Goal: Task Accomplishment & Management: Use online tool/utility

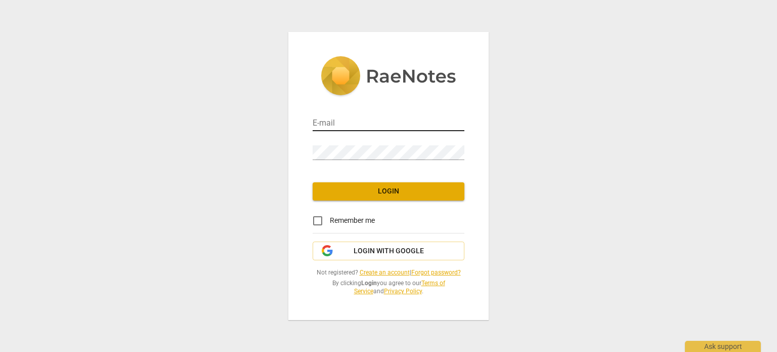
click at [334, 121] on input "email" at bounding box center [389, 123] width 152 height 15
type input "adelisgonzalezpino@gmail.com"
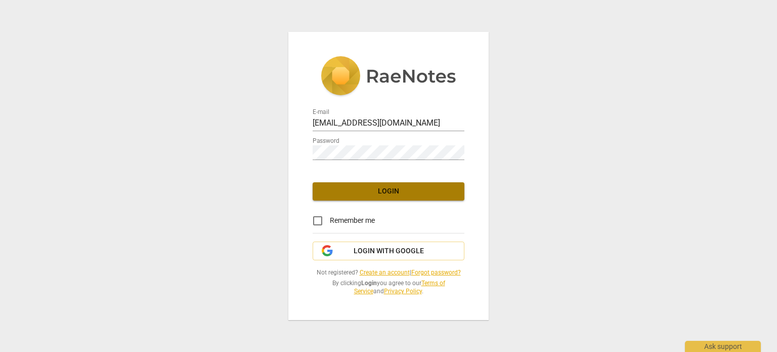
click at [401, 189] on span "Login" at bounding box center [389, 191] width 136 height 10
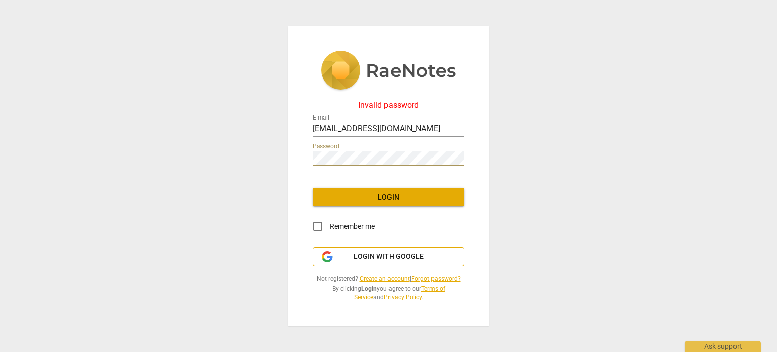
click at [377, 256] on span "Login with Google" at bounding box center [389, 257] width 70 height 10
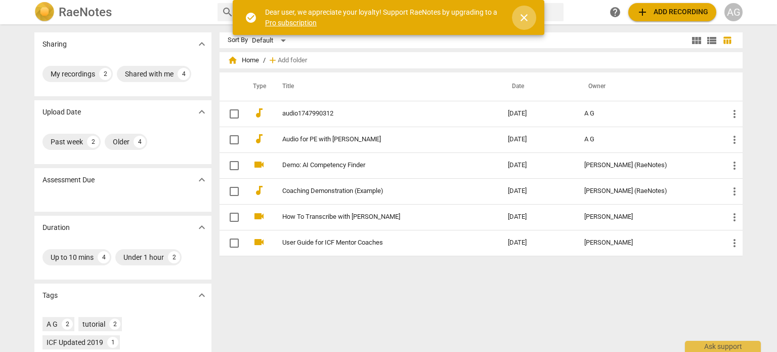
click at [523, 12] on span "close" at bounding box center [524, 18] width 12 height 12
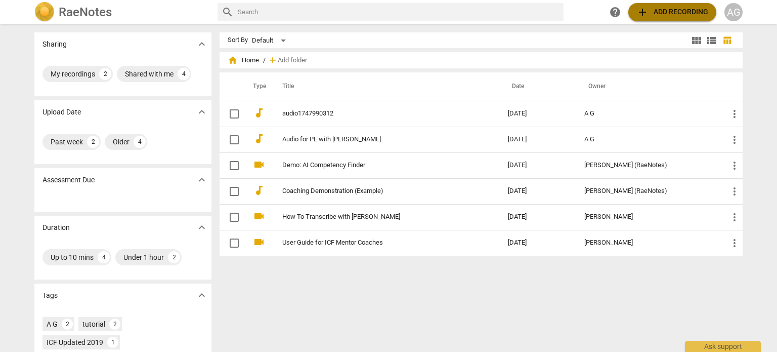
click at [663, 15] on span "add Add recording" at bounding box center [673, 12] width 72 height 12
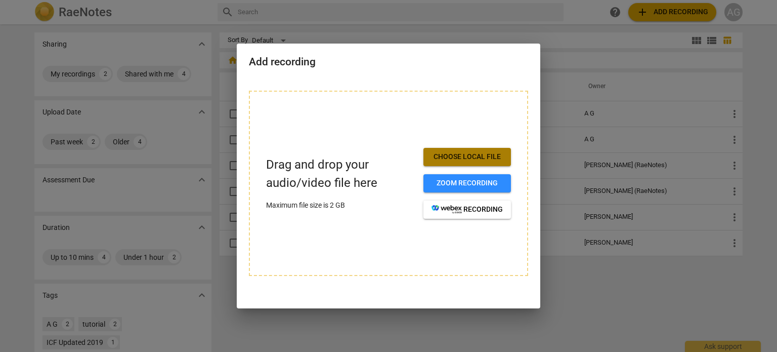
click at [451, 160] on span "Choose local file" at bounding box center [467, 157] width 71 height 10
click at [476, 157] on span "Choose local file" at bounding box center [467, 157] width 71 height 10
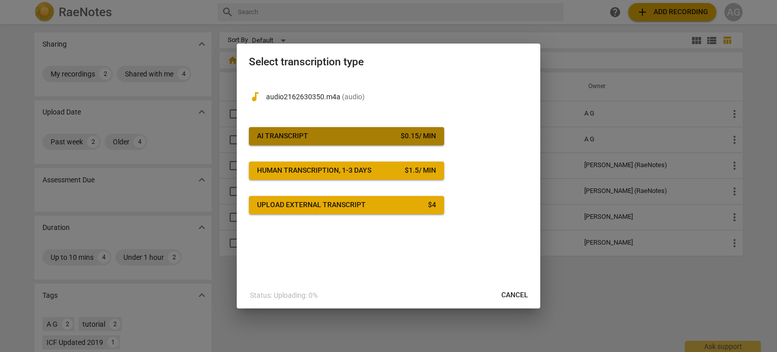
click at [377, 135] on span "AI Transcript $ 0.15 / min" at bounding box center [346, 136] width 179 height 10
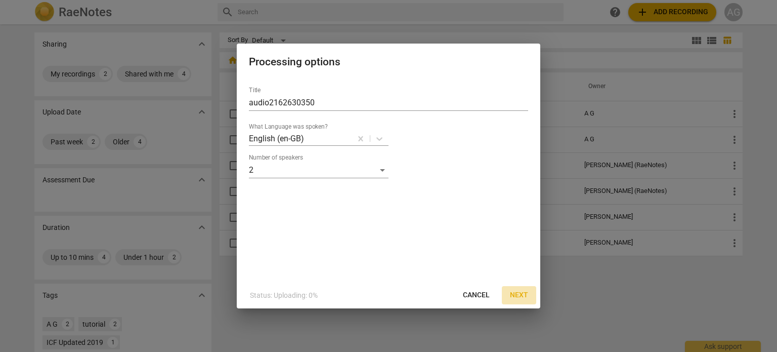
click at [524, 294] on span "Next" at bounding box center [519, 295] width 18 height 10
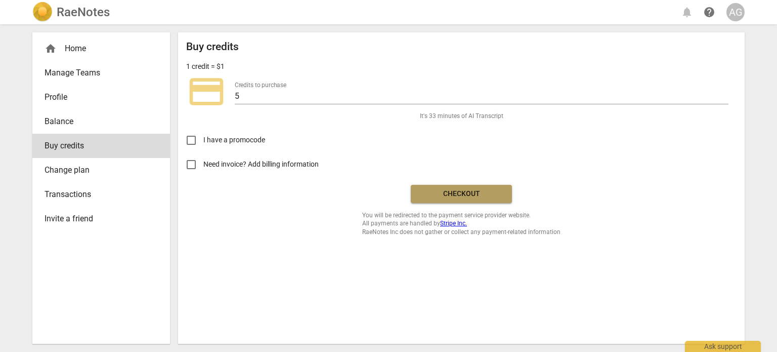
click at [504, 196] on button "Checkout" at bounding box center [461, 194] width 101 height 18
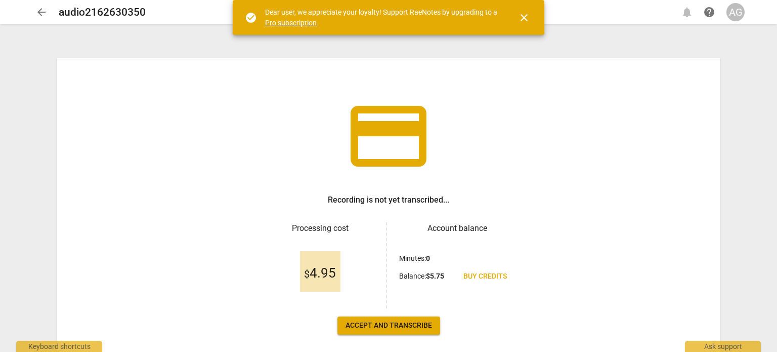
scroll to position [47, 0]
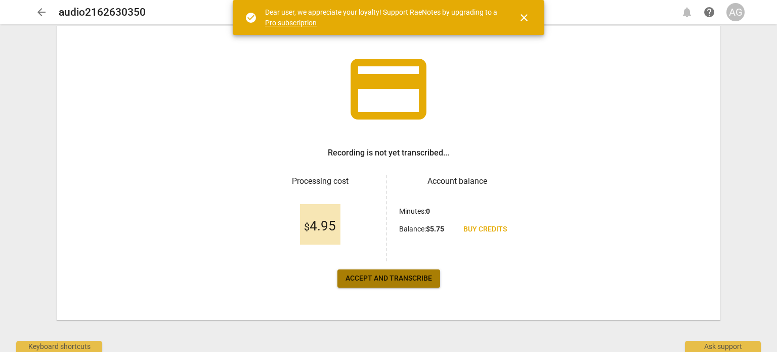
click at [408, 276] on span "Accept and transcribe" at bounding box center [389, 278] width 87 height 10
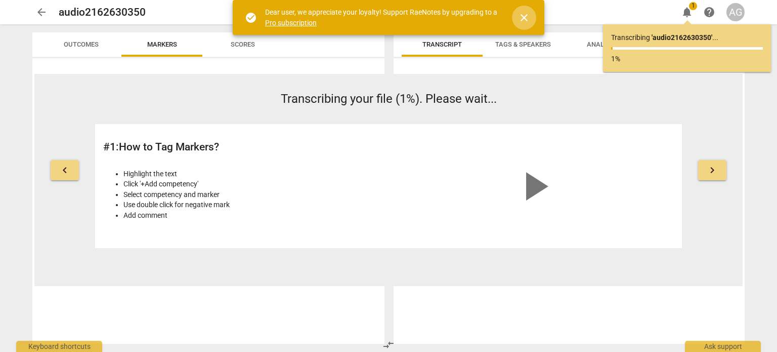
click at [524, 15] on span "close" at bounding box center [524, 18] width 12 height 12
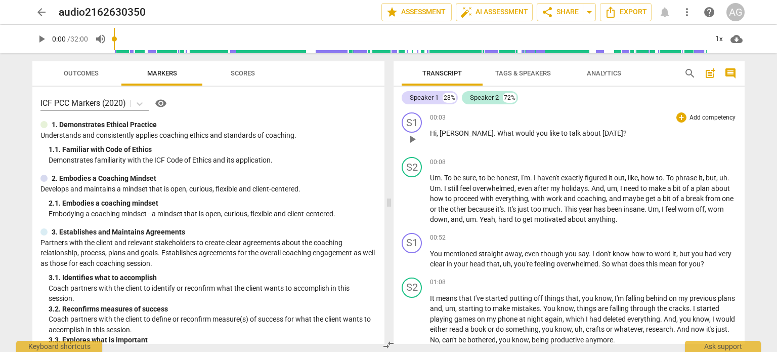
click at [445, 133] on span "[PERSON_NAME]" at bounding box center [467, 133] width 54 height 8
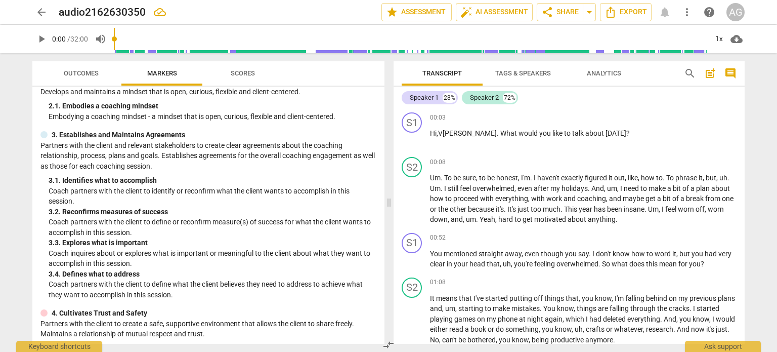
scroll to position [0, 0]
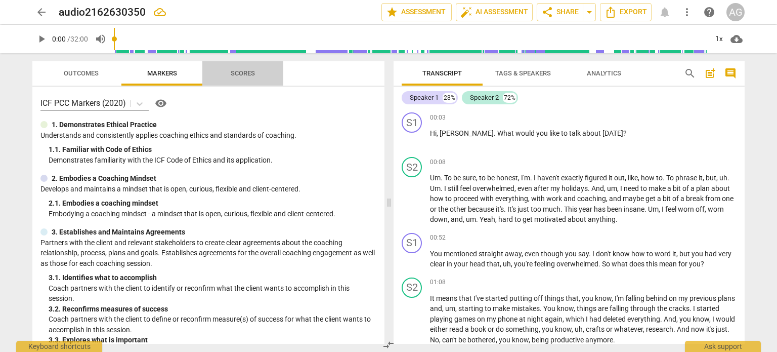
click at [242, 70] on span "Scores" at bounding box center [243, 73] width 24 height 8
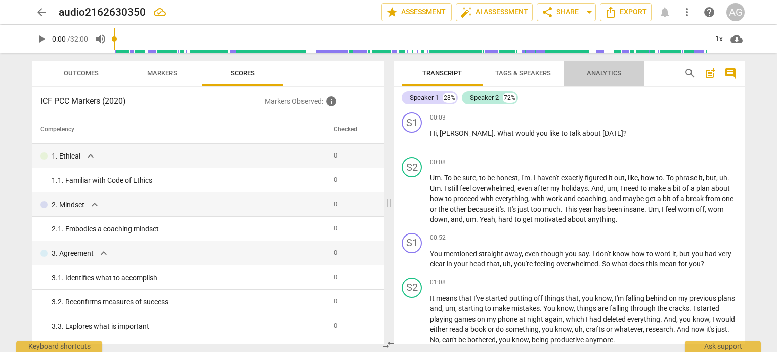
click at [609, 72] on span "Analytics" at bounding box center [604, 73] width 34 height 8
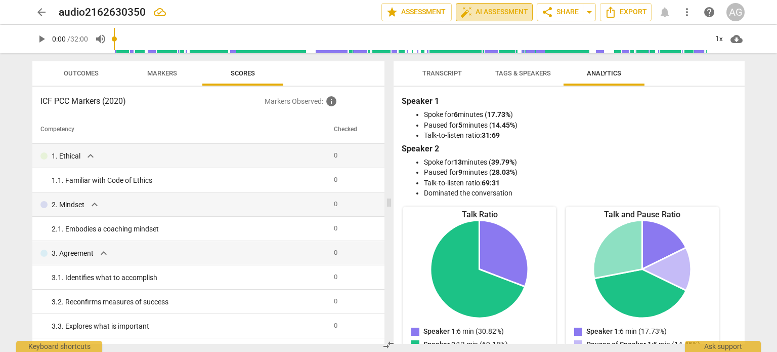
click at [510, 7] on span "auto_fix_high AI Assessment" at bounding box center [495, 12] width 68 height 12
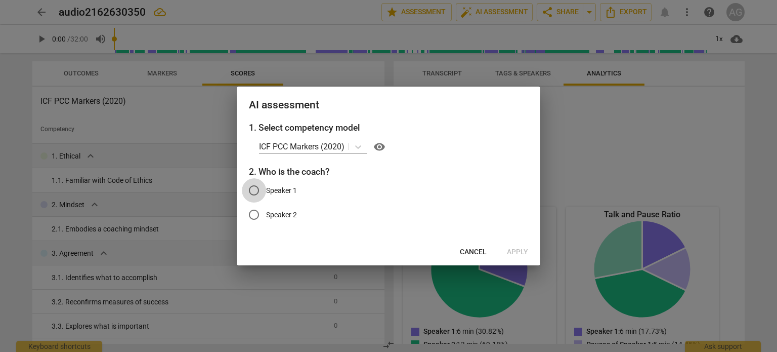
click at [255, 194] on input "Speaker 1" at bounding box center [254, 190] width 24 height 24
radio input "true"
click at [520, 251] on span "Apply" at bounding box center [517, 252] width 21 height 10
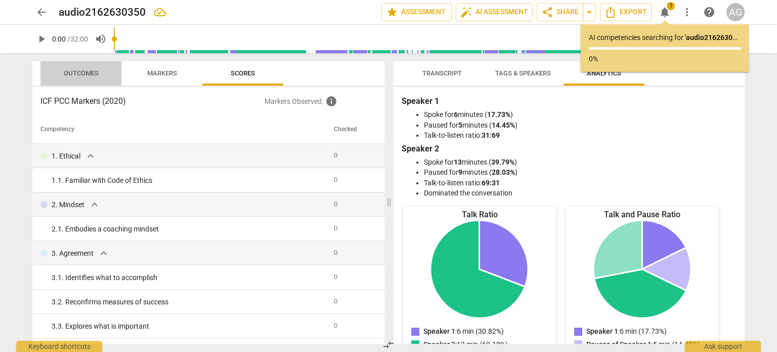
click at [74, 71] on span "Outcomes" at bounding box center [81, 73] width 35 height 8
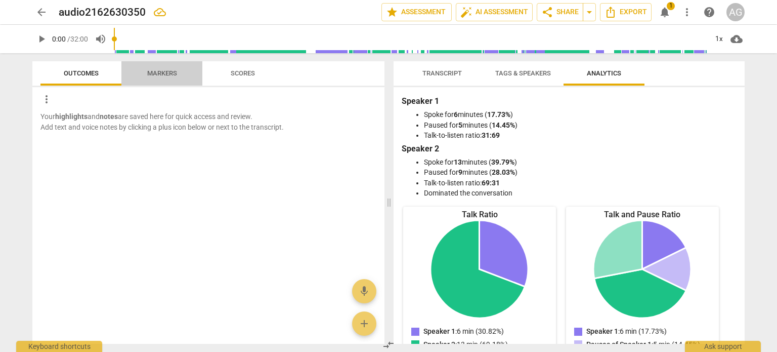
click at [155, 74] on span "Markers" at bounding box center [162, 73] width 30 height 8
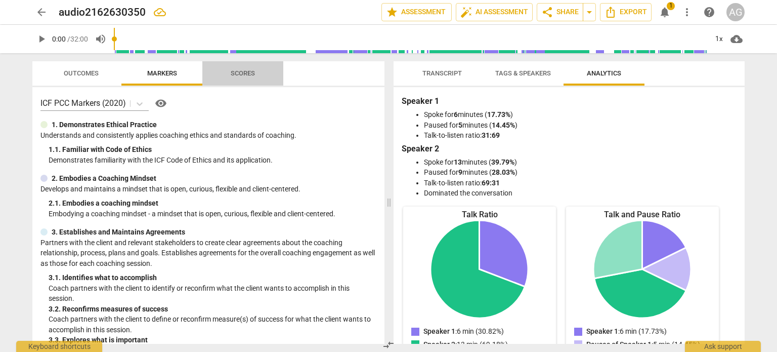
click at [252, 71] on span "Scores" at bounding box center [243, 73] width 24 height 8
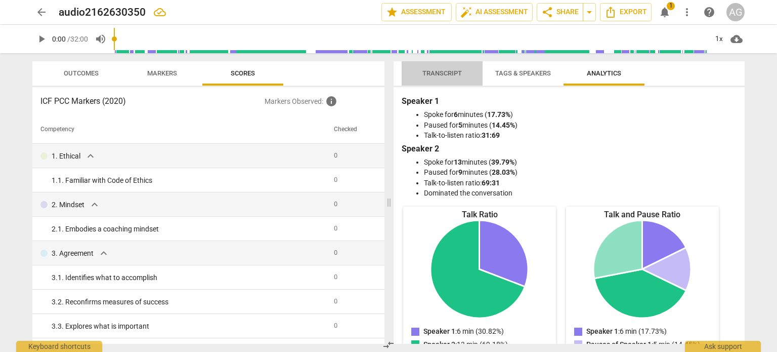
click at [450, 70] on span "Transcript" at bounding box center [442, 73] width 39 height 8
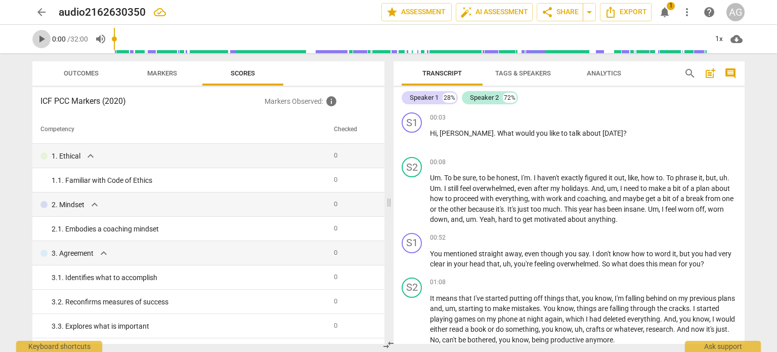
click at [45, 40] on span "play_arrow" at bounding box center [41, 39] width 12 height 12
type input "5"
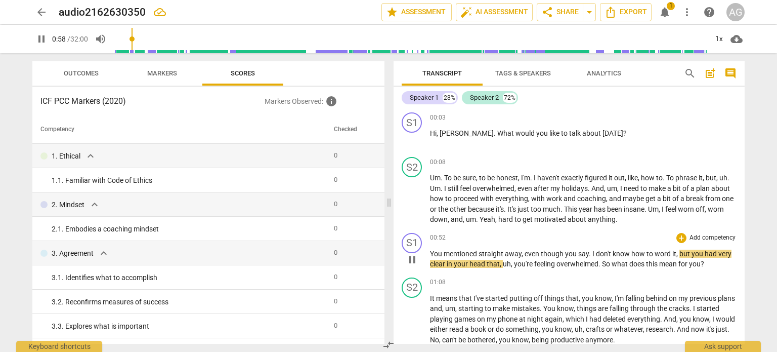
click at [589, 257] on span "." at bounding box center [591, 254] width 4 height 8
type input "59"
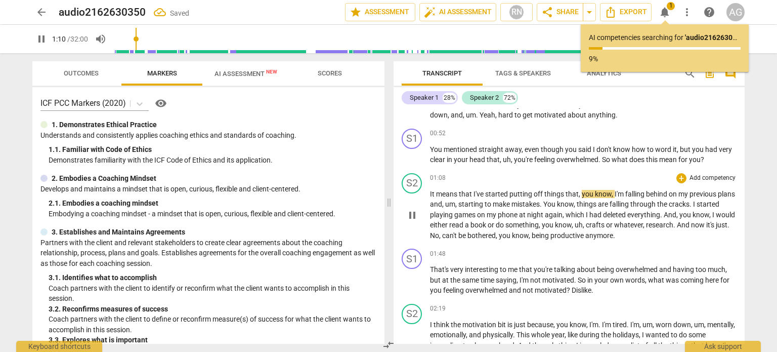
scroll to position [107, 0]
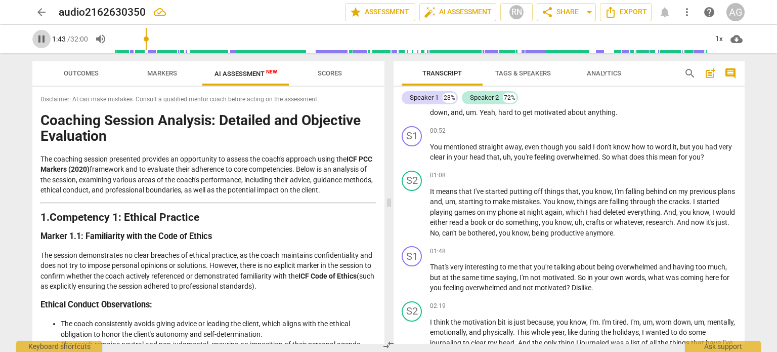
click at [46, 43] on span "pause" at bounding box center [41, 39] width 12 height 12
type input "104"
click at [249, 70] on span "AI Assessment New" at bounding box center [246, 74] width 63 height 8
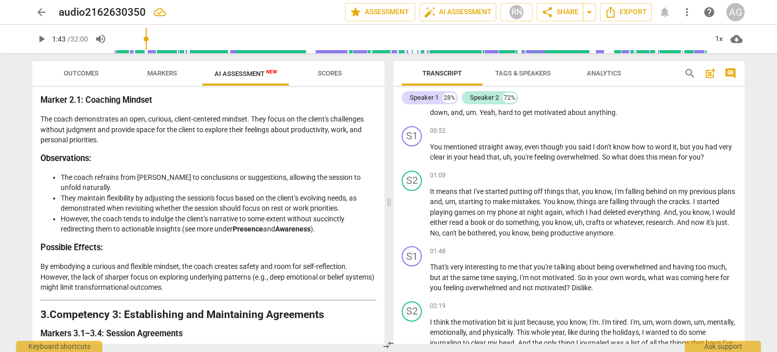
scroll to position [382, 0]
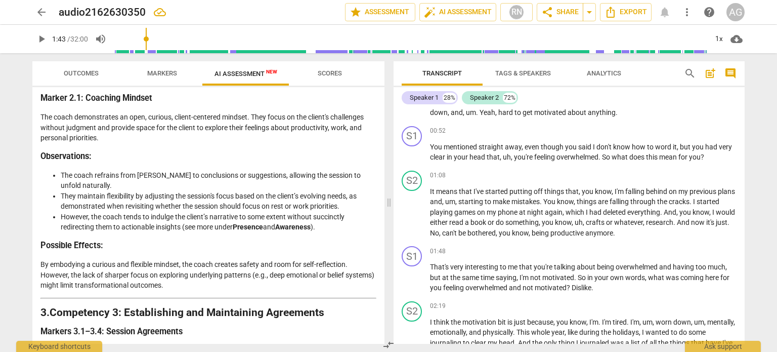
click at [232, 212] on li "They maintain flexibility by adjusting the session's focus based on the client’…" at bounding box center [219, 201] width 316 height 21
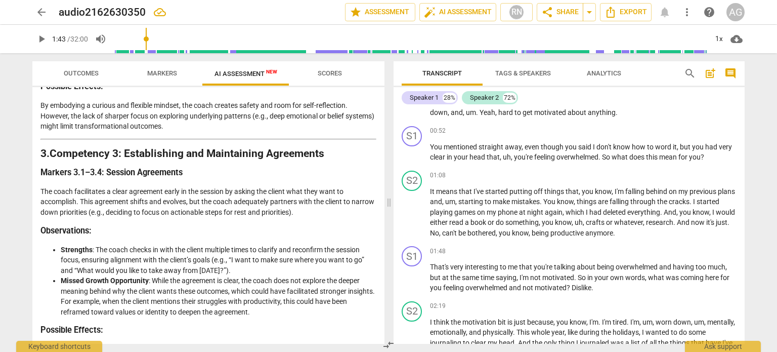
scroll to position [547, 0]
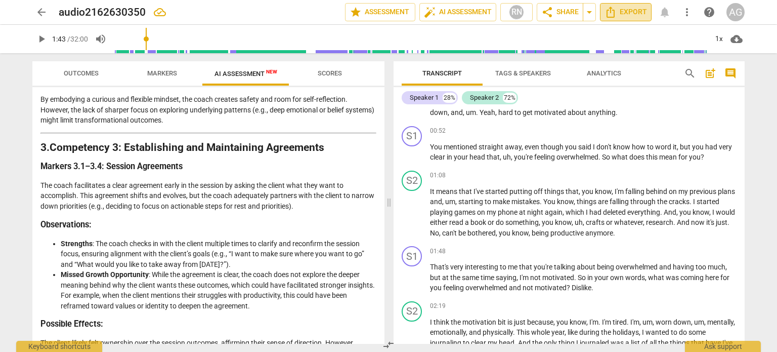
click at [638, 7] on span "Export" at bounding box center [626, 12] width 43 height 12
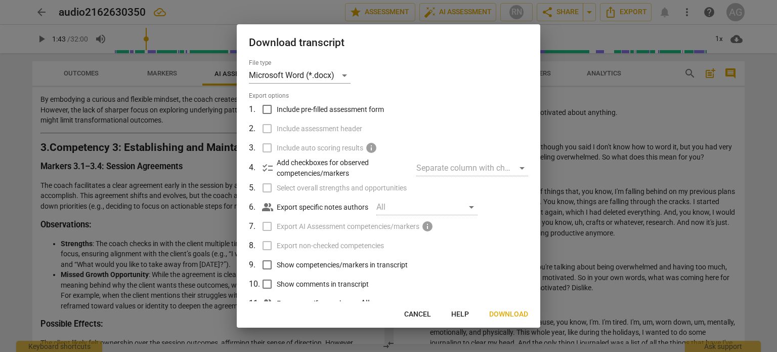
scroll to position [32, 0]
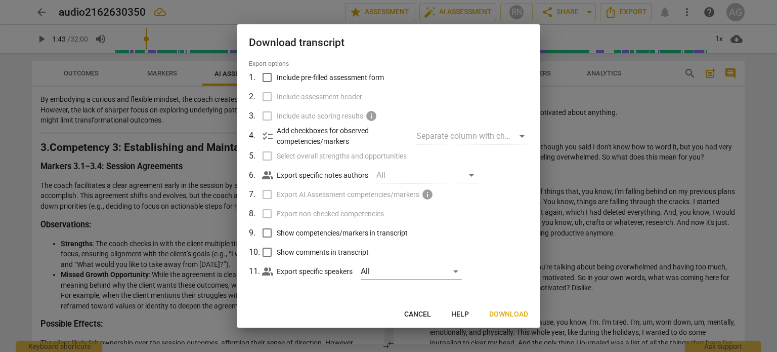
click at [500, 316] on span "Download" at bounding box center [508, 314] width 39 height 10
